Goal: Navigation & Orientation: Find specific page/section

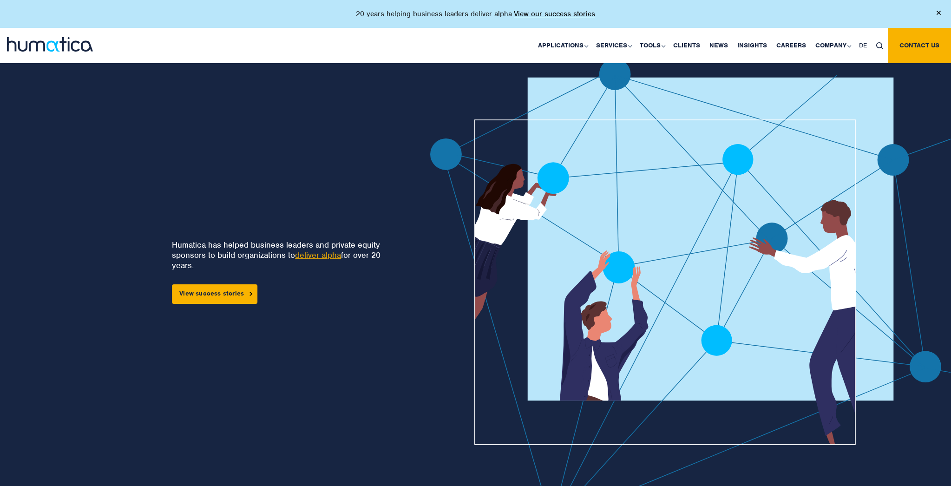
click at [70, 46] on img at bounding box center [50, 44] width 86 height 14
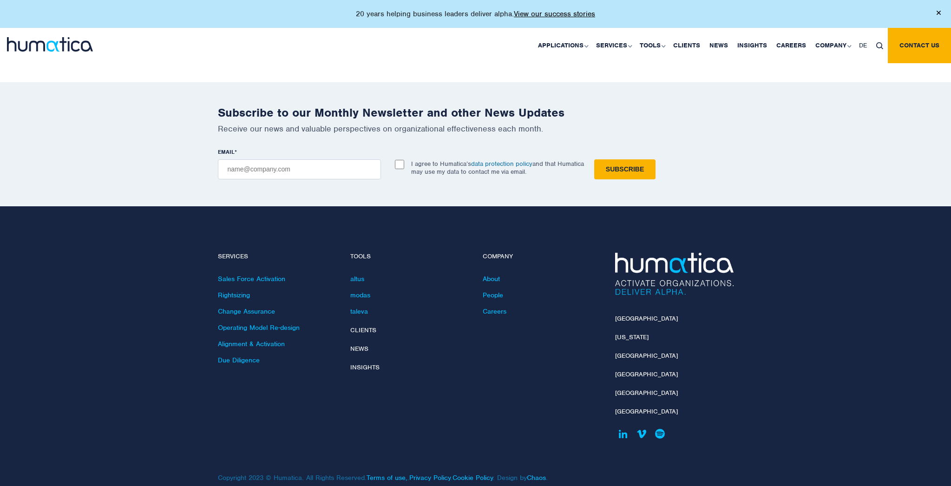
scroll to position [2727, 0]
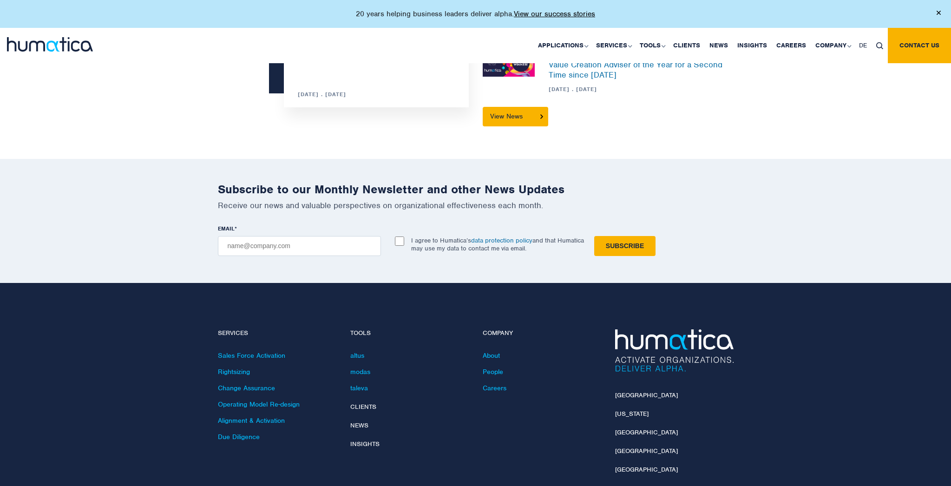
scroll to position [2727, 0]
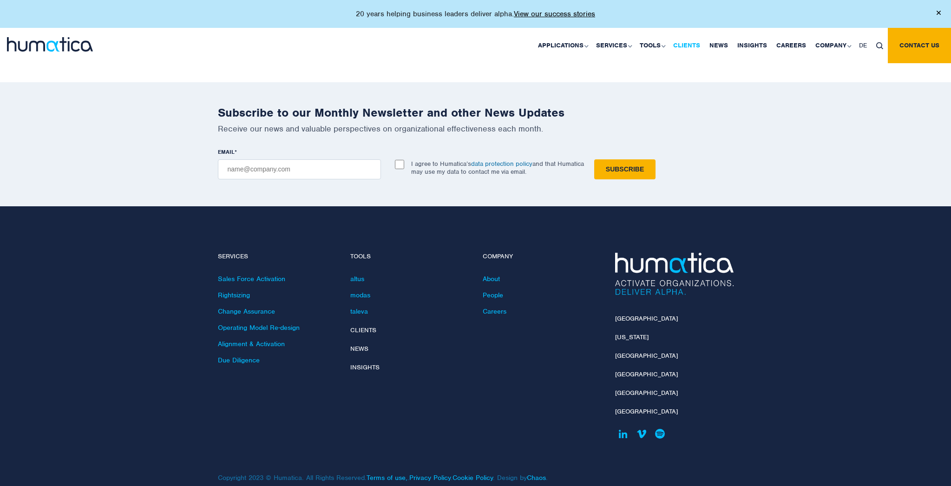
click at [692, 44] on link "Clients" at bounding box center [687, 45] width 36 height 35
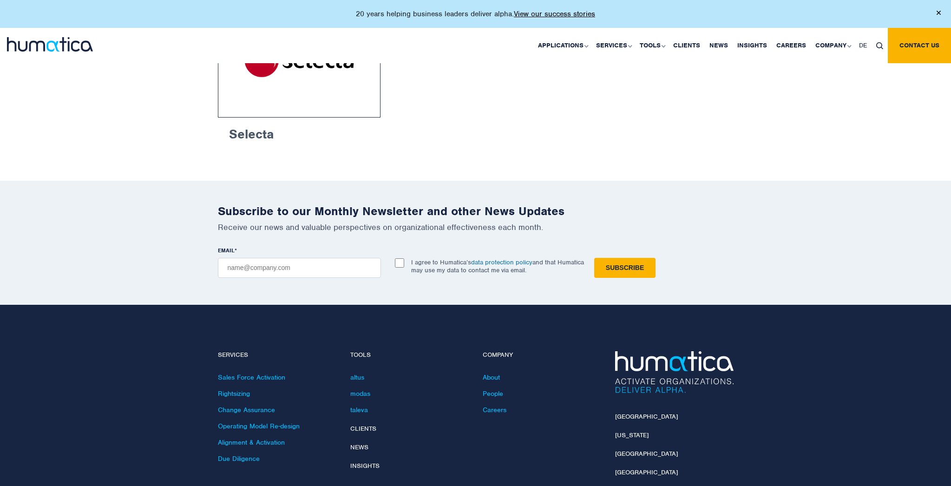
scroll to position [1697, 0]
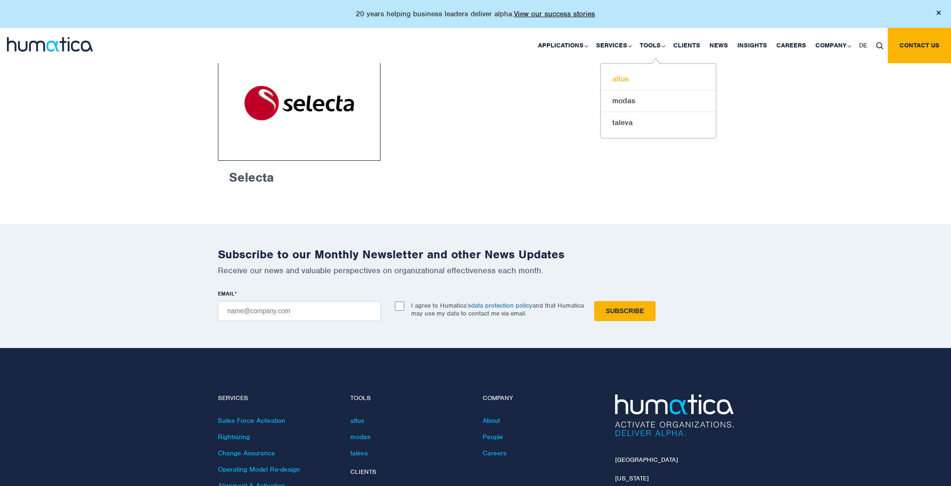
click at [639, 77] on link "altus" at bounding box center [658, 79] width 115 height 22
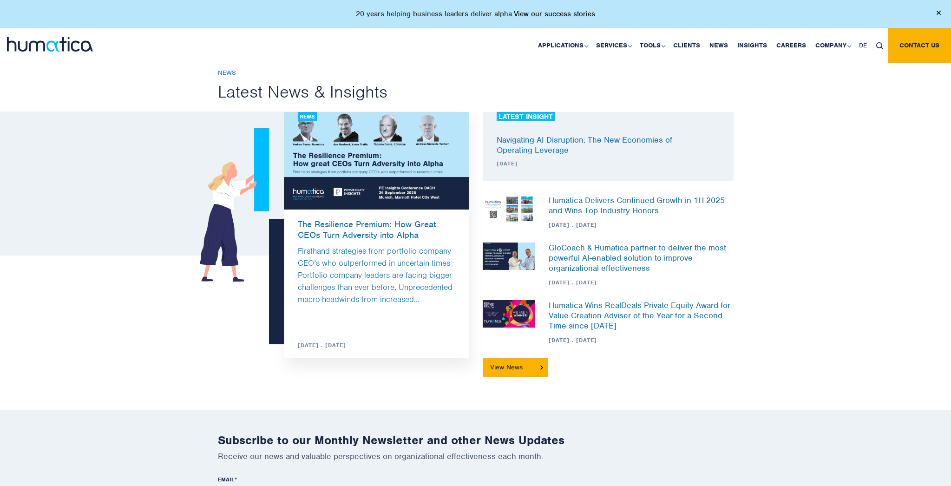
scroll to position [885, 0]
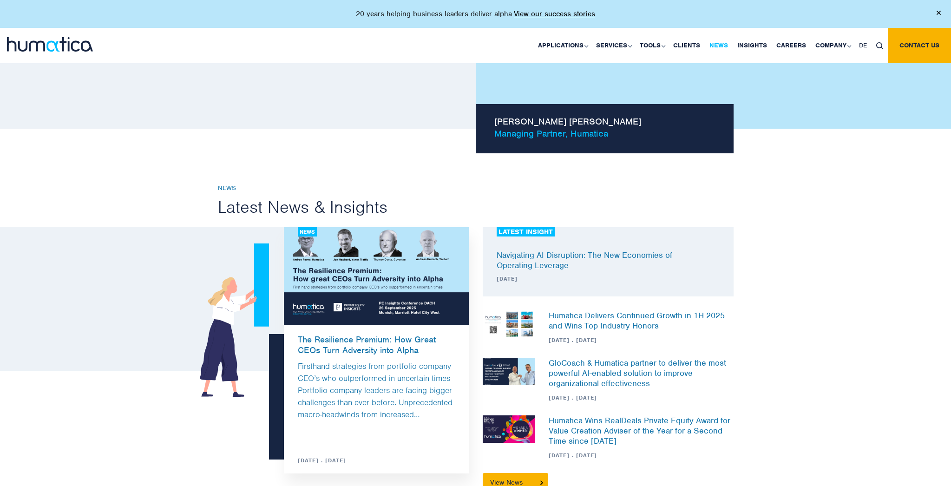
click at [720, 45] on link "News" at bounding box center [719, 45] width 28 height 35
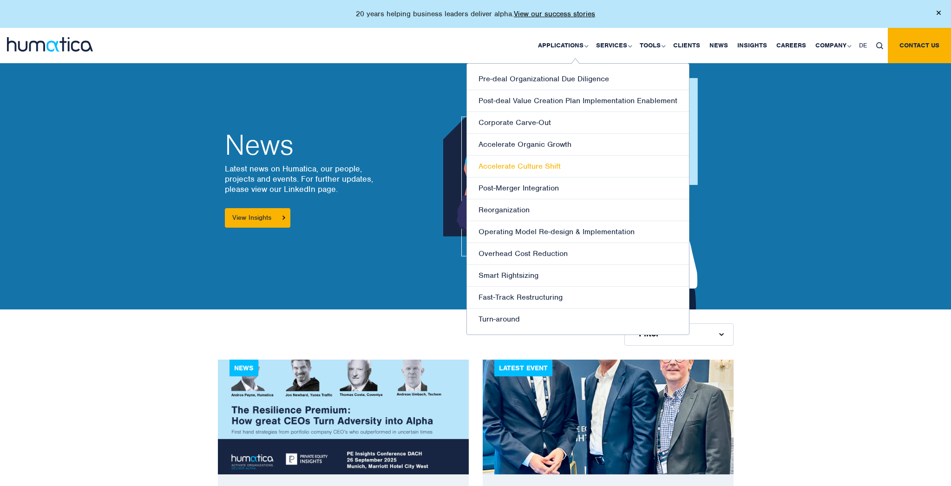
click at [512, 156] on link "Accelerate Culture Shift" at bounding box center [578, 167] width 222 height 22
